Goal: Check status: Check status

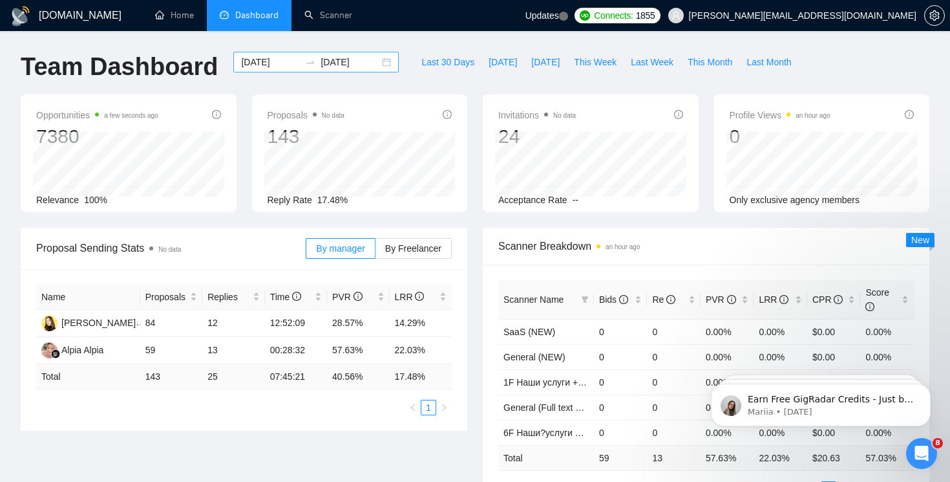
click at [382, 61] on div "[DATE] [DATE]" at bounding box center [315, 62] width 165 height 21
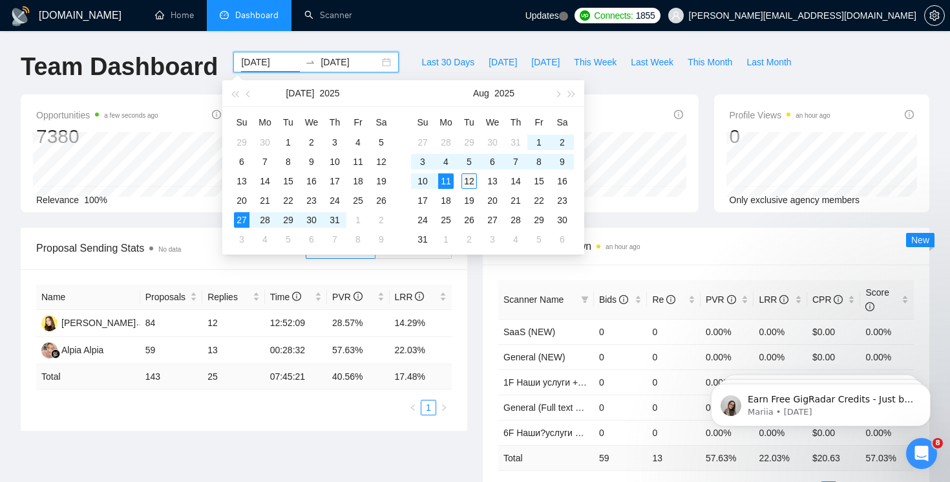
type input "[DATE]"
click at [470, 180] on div "12" at bounding box center [469, 181] width 16 height 16
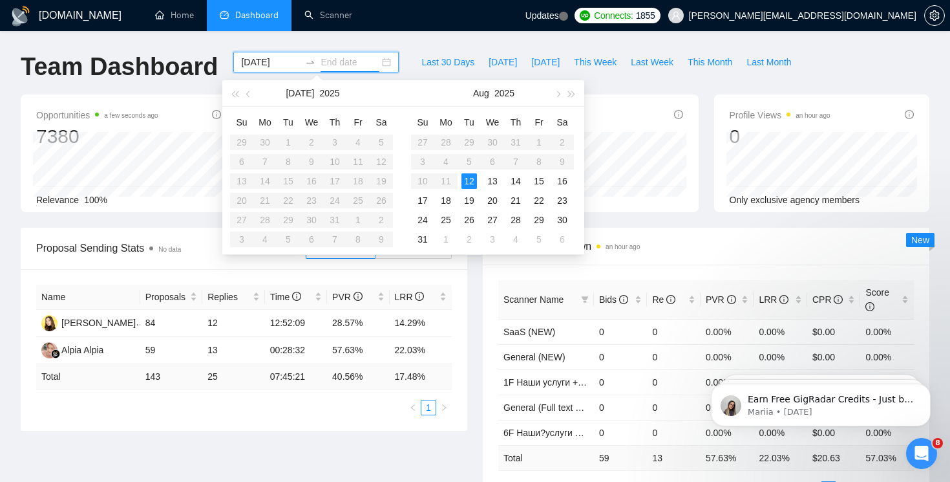
click at [269, 71] on div "[DATE]" at bounding box center [315, 62] width 165 height 21
click at [269, 63] on input "[DATE]" at bounding box center [270, 62] width 59 height 14
type input "[DATE]"
click at [414, 182] on td "10" at bounding box center [422, 180] width 23 height 19
type input "[DATE]"
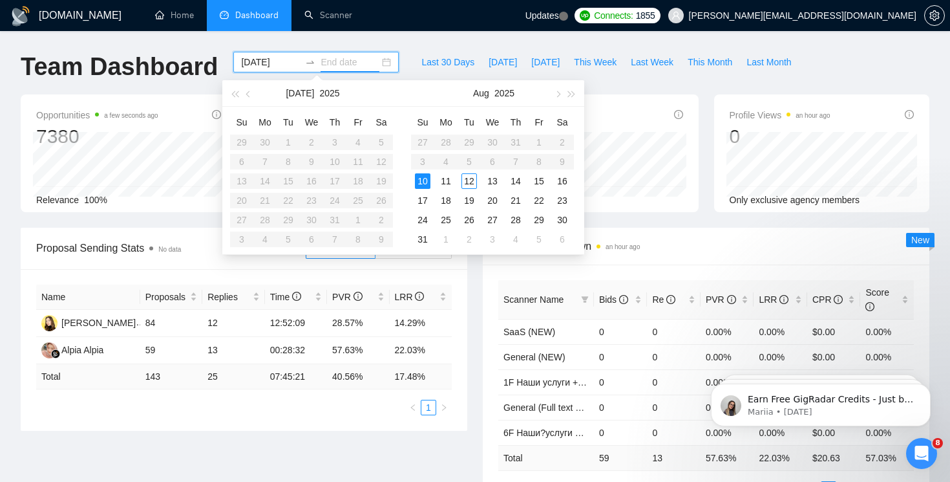
click at [425, 160] on table "Su Mo Tu We Th Fr Sa 27 28 29 30 31 1 2 3 4 5 6 7 8 9 10 11 12 13 14 15 16 17 1…" at bounding box center [492, 180] width 163 height 137
click at [269, 58] on input "[DATE]" at bounding box center [270, 62] width 59 height 14
type input "[DATE]"
click at [539, 143] on div "1" at bounding box center [539, 142] width 16 height 16
type input "[DATE]"
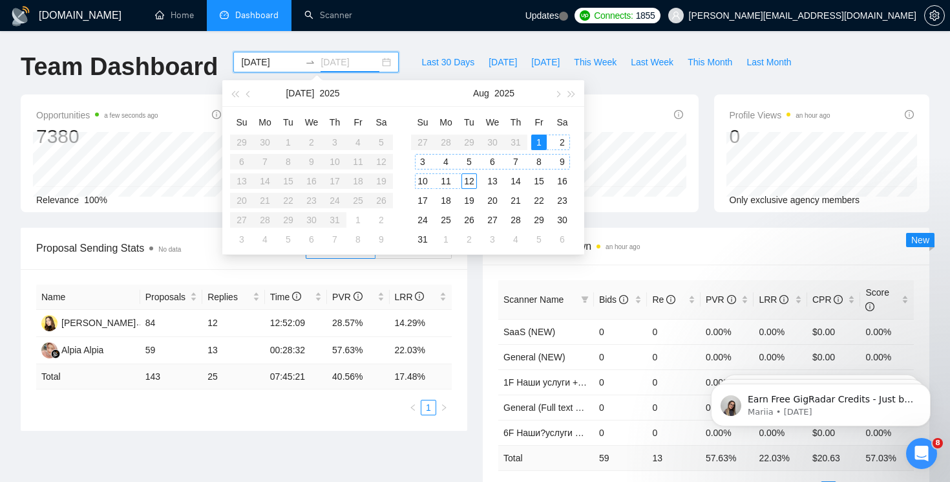
click at [467, 183] on div "12" at bounding box center [469, 181] width 16 height 16
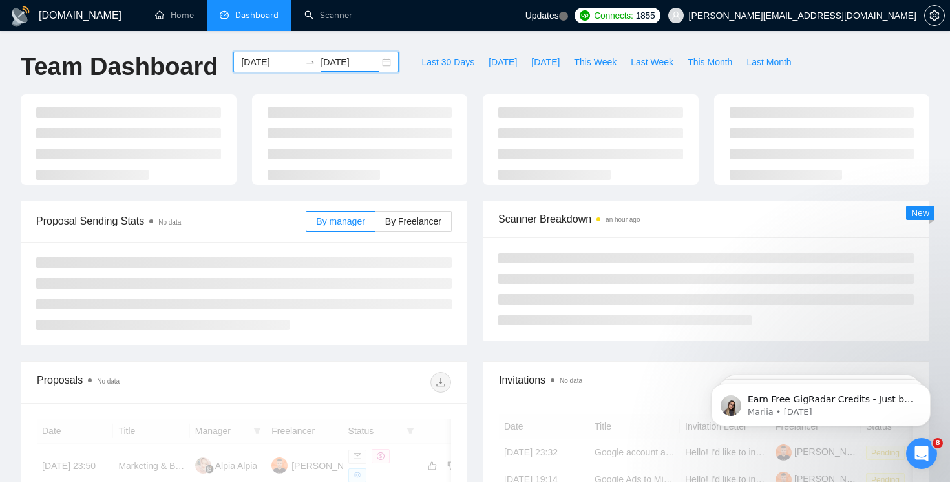
click at [468, 299] on div "Proposal Sending Stats No data By manager By Freelancer" at bounding box center [244, 272] width 462 height 145
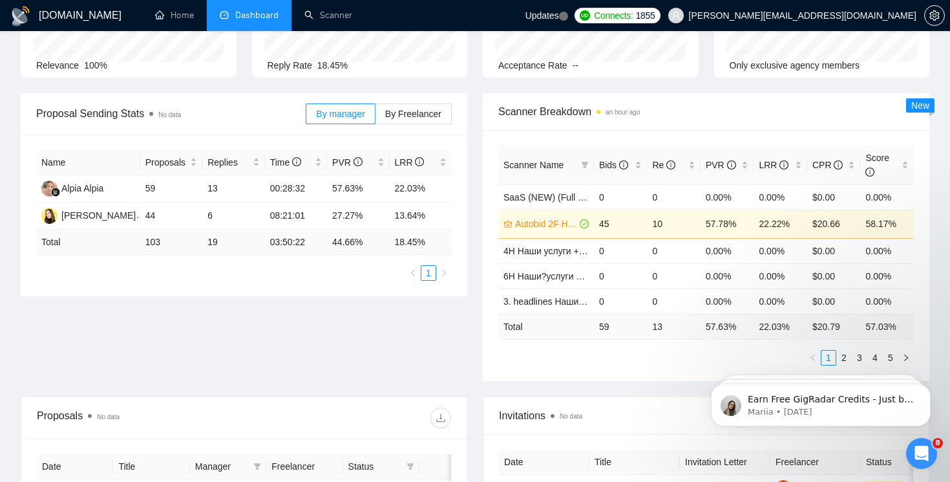
scroll to position [145, 0]
